Goal: Check status: Check status

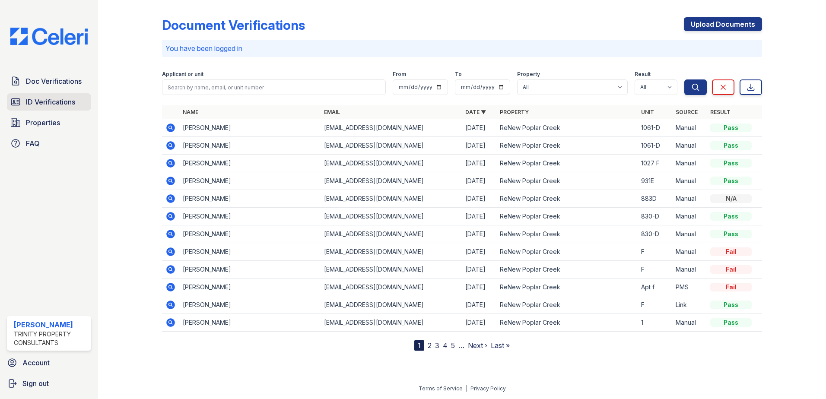
click at [56, 101] on span "ID Verifications" at bounding box center [50, 102] width 49 height 10
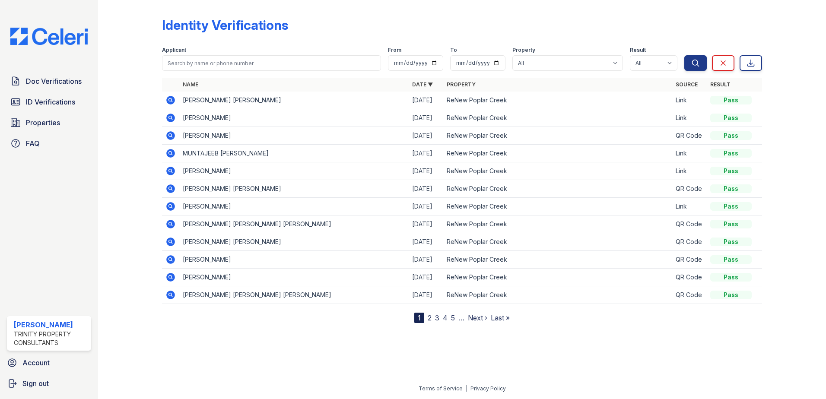
click at [169, 99] on icon at bounding box center [171, 100] width 10 height 10
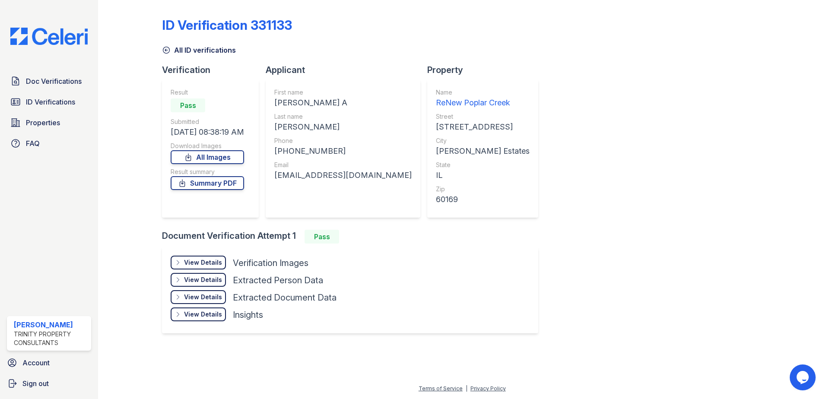
click at [193, 258] on div "View Details Details" at bounding box center [198, 263] width 55 height 14
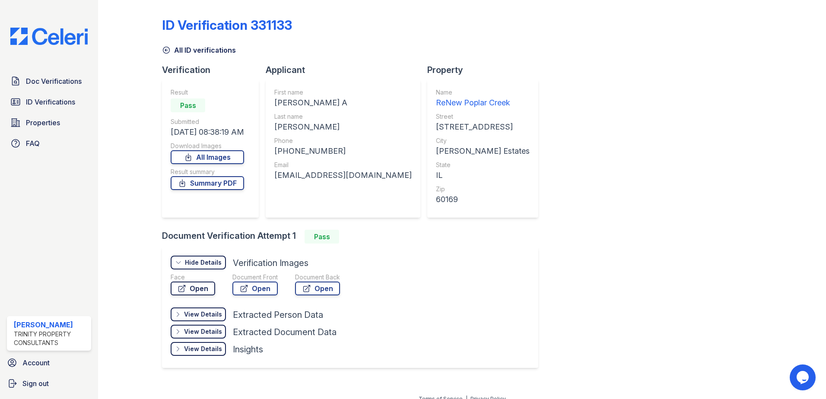
click at [184, 287] on icon at bounding box center [182, 289] width 6 height 6
click at [49, 109] on link "ID Verifications" at bounding box center [49, 101] width 84 height 17
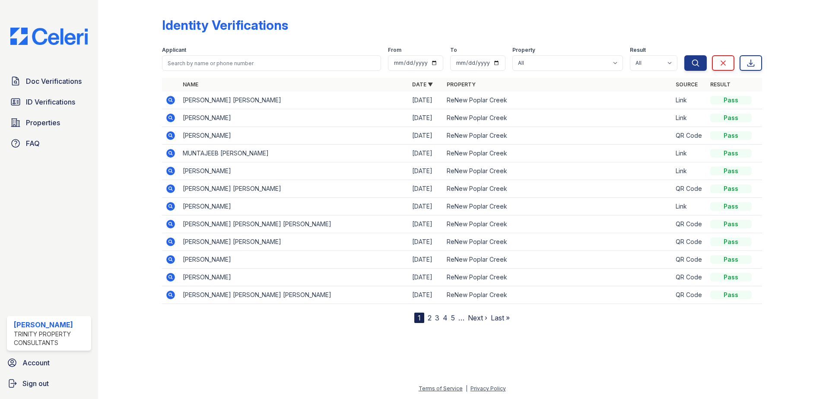
click at [170, 118] on icon at bounding box center [170, 117] width 2 height 2
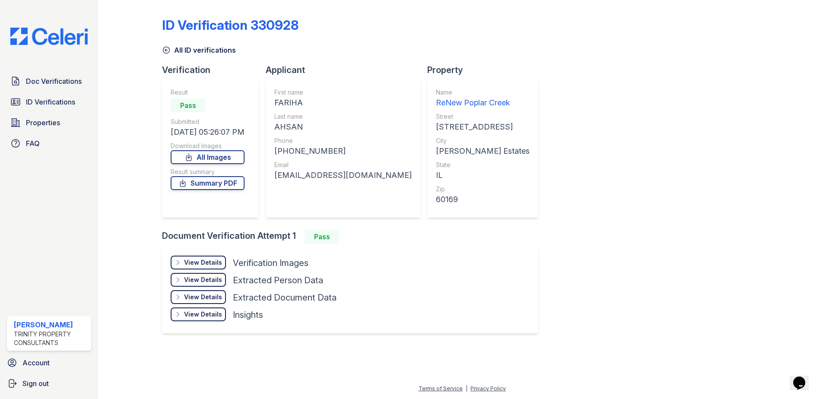
click at [192, 263] on div "View Details" at bounding box center [203, 262] width 38 height 9
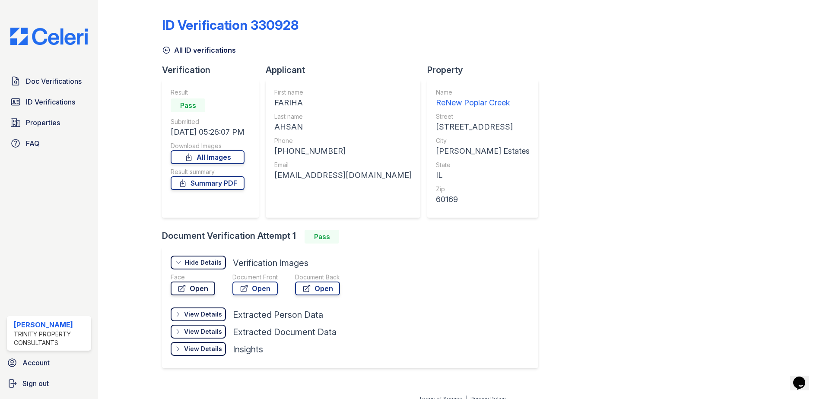
click at [186, 288] on link "Open" at bounding box center [193, 289] width 45 height 14
click at [52, 105] on span "ID Verifications" at bounding box center [50, 102] width 49 height 10
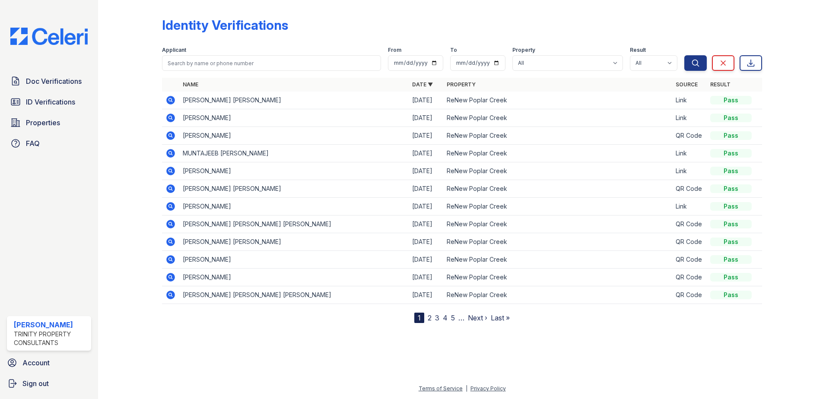
click at [170, 153] on icon at bounding box center [170, 153] width 2 height 2
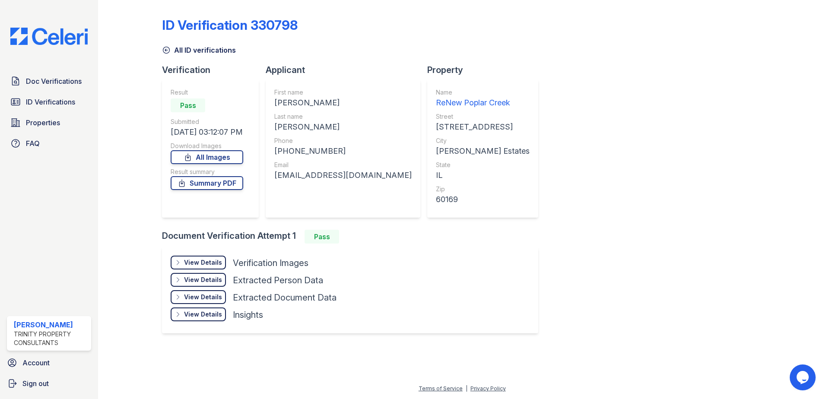
click at [212, 262] on div "View Details" at bounding box center [203, 262] width 38 height 9
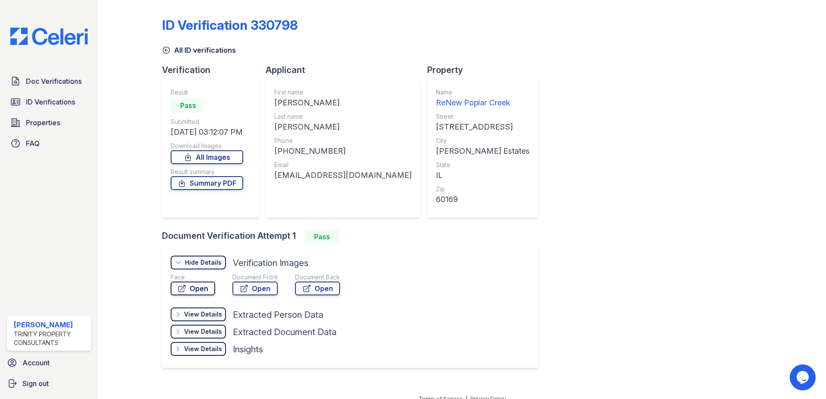
click at [180, 287] on icon at bounding box center [182, 289] width 6 height 6
click at [54, 104] on span "ID Verifications" at bounding box center [50, 102] width 49 height 10
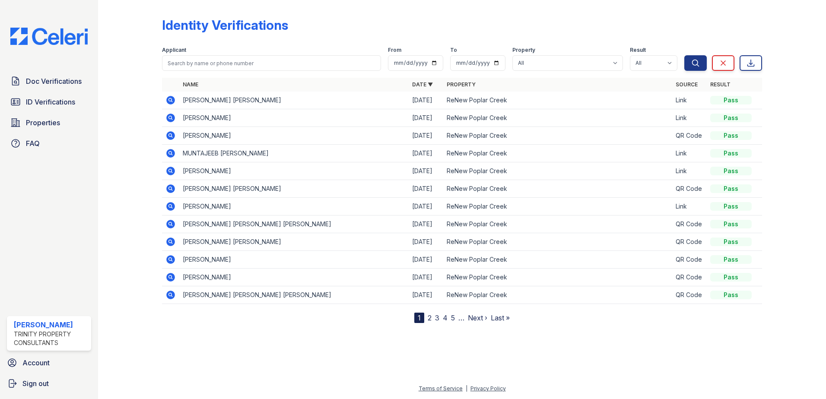
click at [169, 205] on icon at bounding box center [171, 206] width 10 height 10
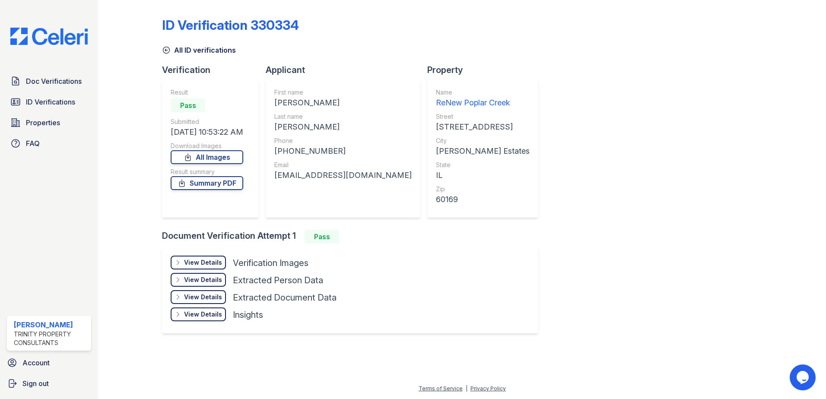
click at [198, 266] on div "View Details" at bounding box center [203, 262] width 38 height 9
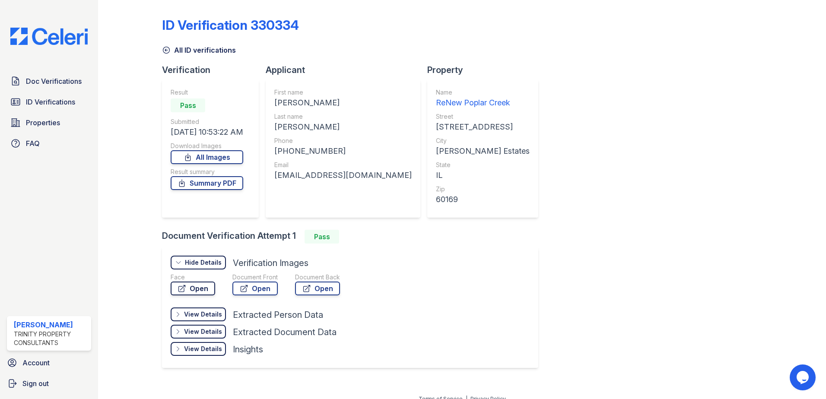
click at [185, 290] on icon at bounding box center [182, 288] width 9 height 9
click at [53, 104] on span "ID Verifications" at bounding box center [50, 102] width 49 height 10
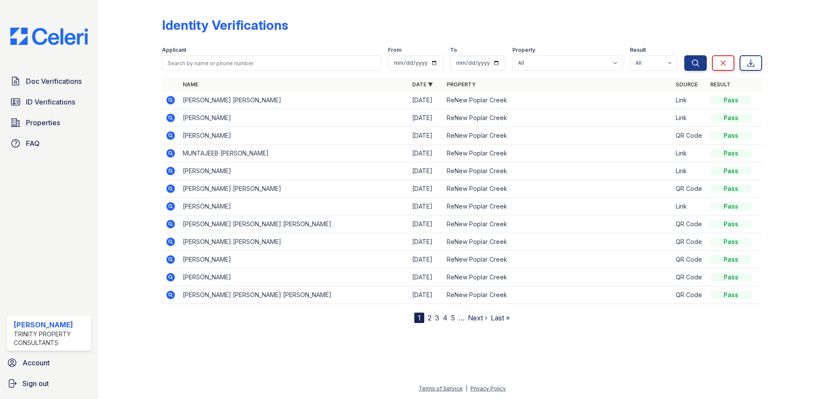
click at [172, 174] on icon at bounding box center [170, 171] width 9 height 9
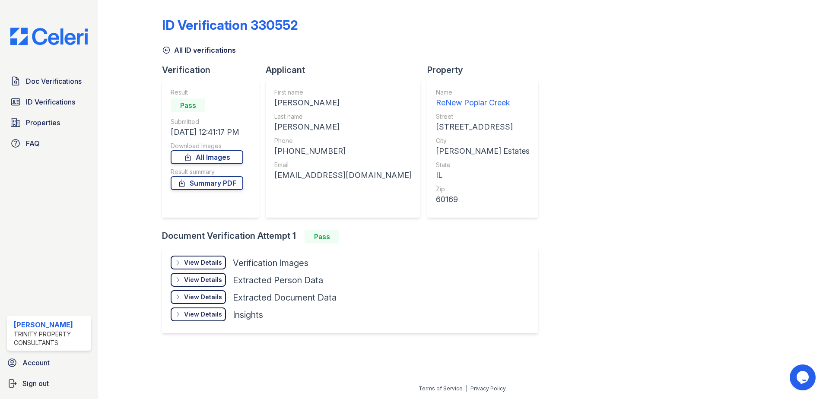
click at [200, 261] on div "View Details" at bounding box center [203, 262] width 38 height 9
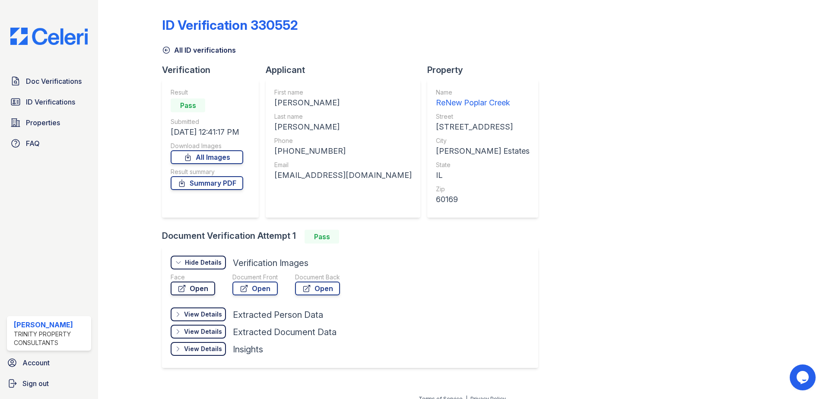
click at [192, 287] on link "Open" at bounding box center [193, 289] width 45 height 14
click at [47, 106] on span "ID Verifications" at bounding box center [50, 102] width 49 height 10
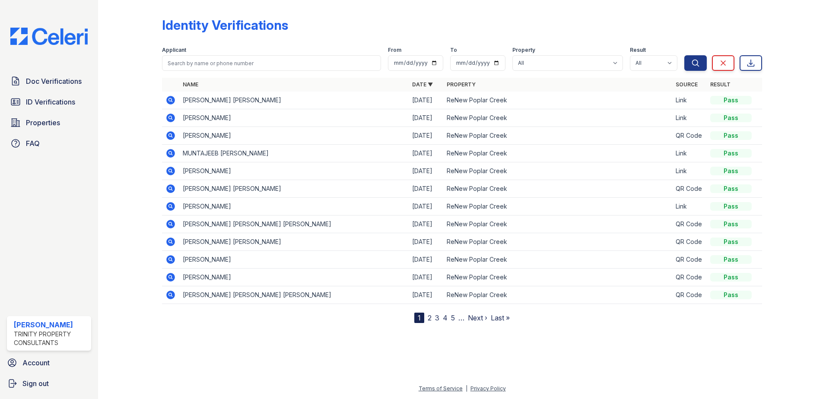
click at [170, 224] on icon at bounding box center [170, 224] width 2 height 2
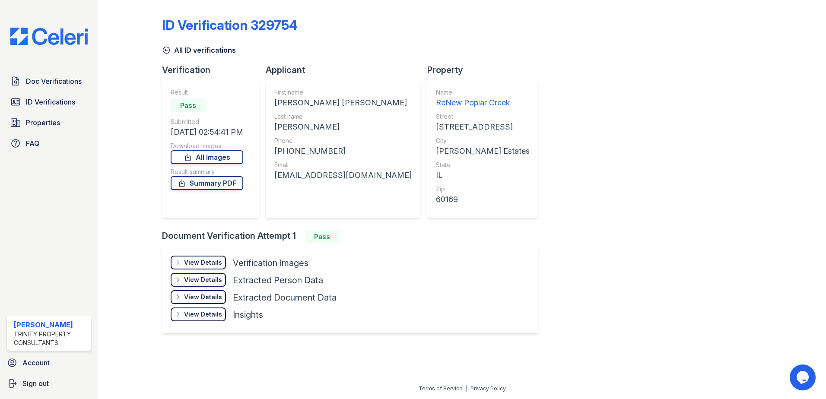
click at [191, 260] on div "View Details" at bounding box center [203, 262] width 38 height 9
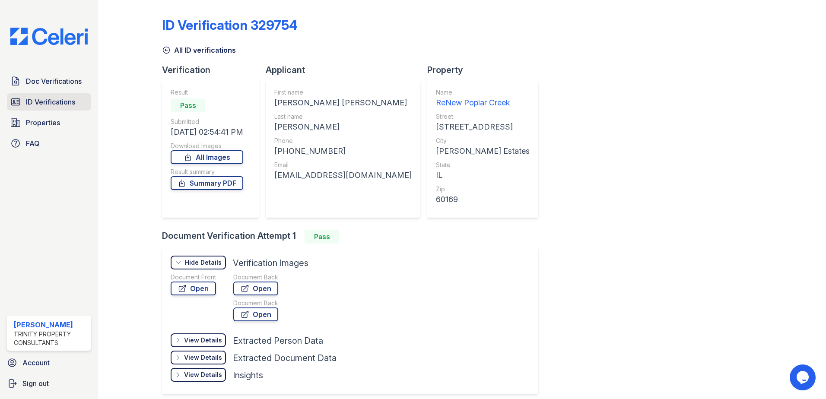
click at [52, 103] on span "ID Verifications" at bounding box center [50, 102] width 49 height 10
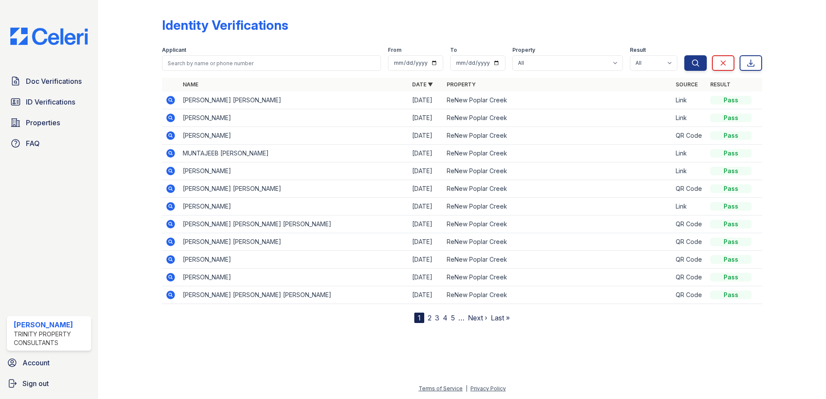
click at [428, 318] on link "2" at bounding box center [430, 318] width 4 height 9
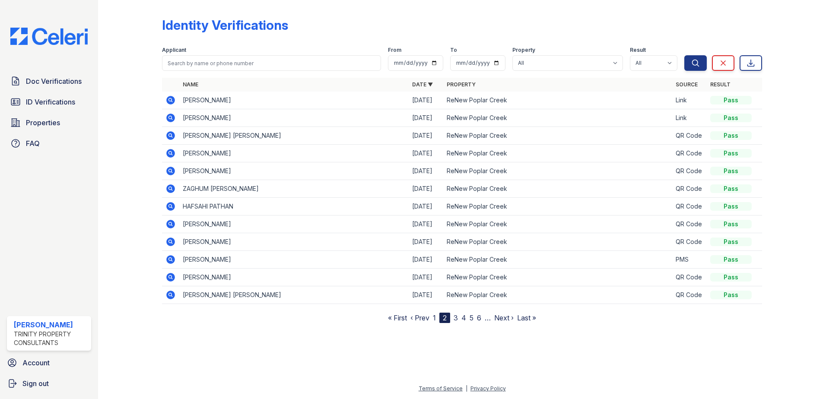
click at [171, 100] on icon at bounding box center [170, 100] width 2 height 2
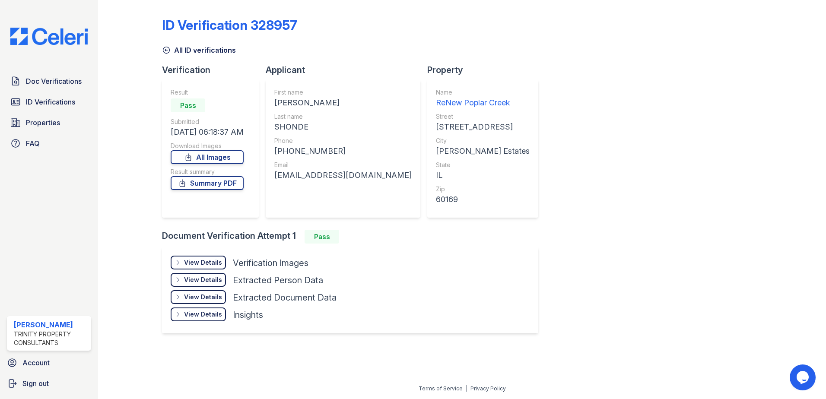
click at [191, 256] on div "View Details Details" at bounding box center [198, 263] width 55 height 14
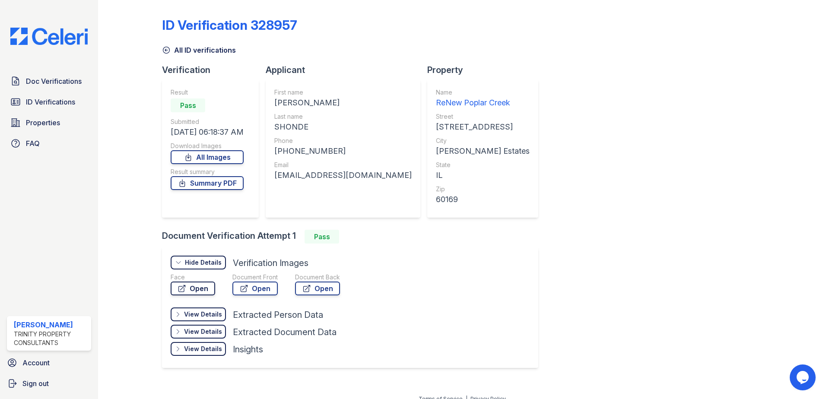
click at [203, 292] on link "Open" at bounding box center [193, 289] width 45 height 14
click at [59, 107] on span "ID Verifications" at bounding box center [50, 102] width 49 height 10
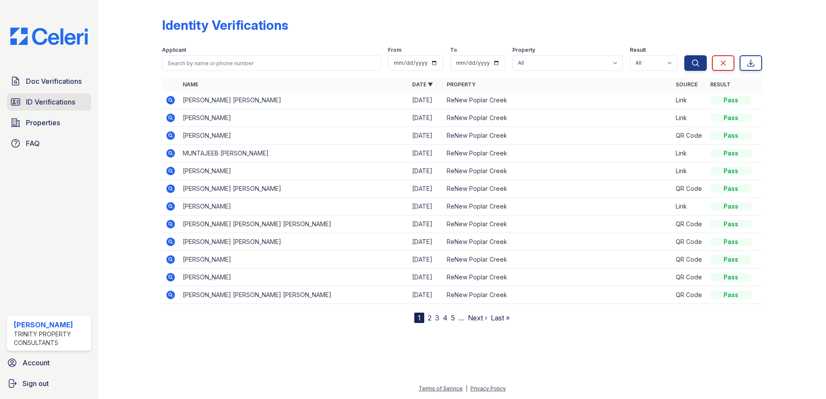
click at [59, 106] on span "ID Verifications" at bounding box center [50, 102] width 49 height 10
click at [57, 104] on span "ID Verifications" at bounding box center [50, 102] width 49 height 10
click at [49, 76] on span "Doc Verifications" at bounding box center [54, 81] width 56 height 10
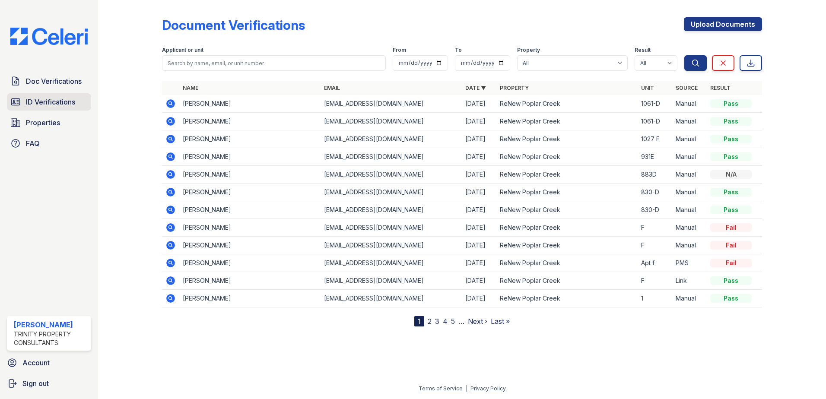
click at [35, 97] on link "ID Verifications" at bounding box center [49, 101] width 84 height 17
